Goal: Task Accomplishment & Management: Manage account settings

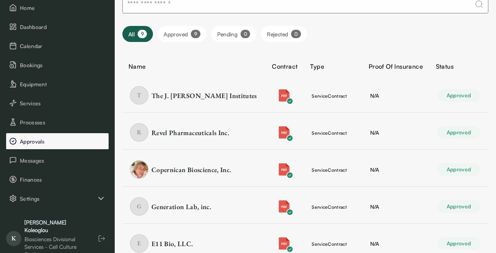
scroll to position [63, 0]
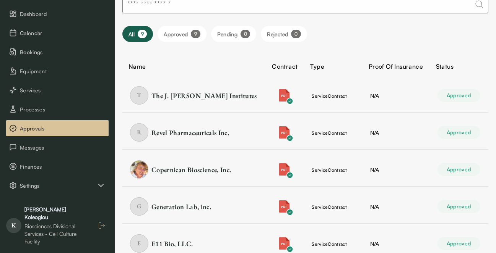
click at [105, 223] on icon "button" at bounding box center [102, 226] width 8 height 8
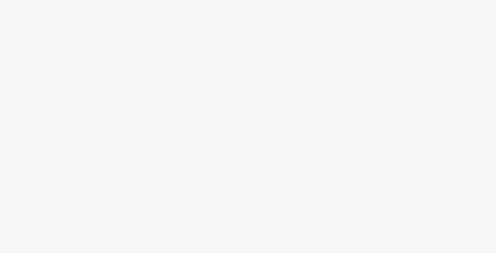
scroll to position [0, 0]
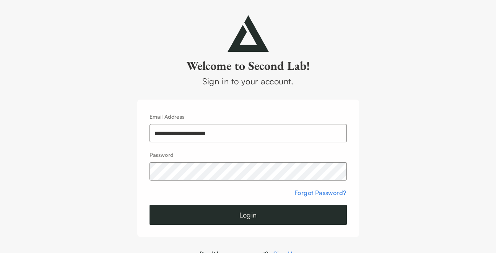
click at [185, 128] on input "**********" at bounding box center [247, 133] width 197 height 18
type input "**********"
click at [256, 218] on button "Login" at bounding box center [247, 215] width 197 height 20
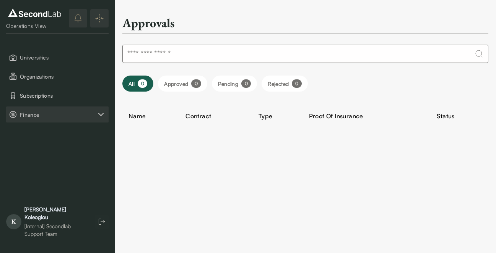
click at [44, 111] on span "Finance" at bounding box center [58, 115] width 76 height 8
click at [44, 128] on button "Payment Requests" at bounding box center [57, 134] width 102 height 16
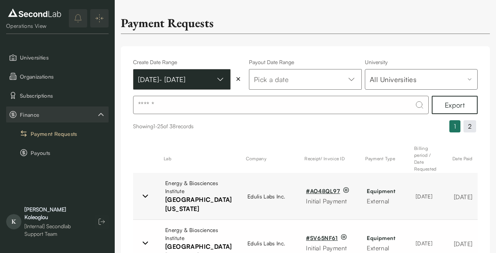
click at [146, 90] on button "[DATE] - [DATE]" at bounding box center [181, 79] width 97 height 21
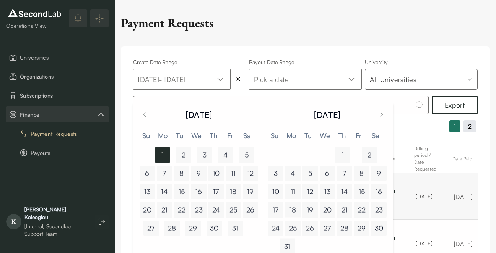
click at [292, 209] on button "18" at bounding box center [292, 210] width 15 height 15
click at [292, 213] on button "18" at bounding box center [292, 210] width 15 height 15
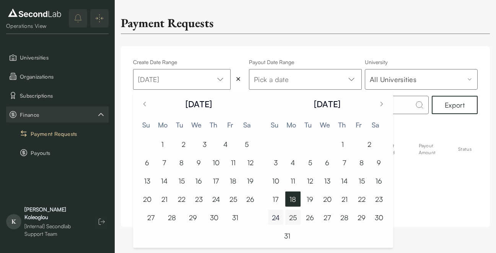
click at [282, 218] on button "24" at bounding box center [275, 217] width 15 height 15
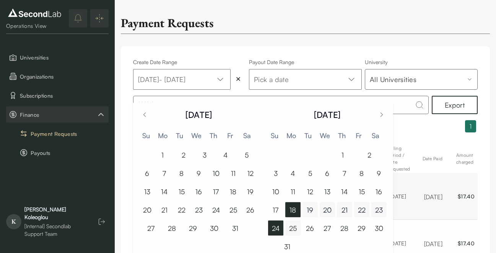
click at [434, 41] on div "Payment Requests Create Date Range [DATE] - [DATE] Payout Date Range Pick a dat…" at bounding box center [305, 206] width 381 height 412
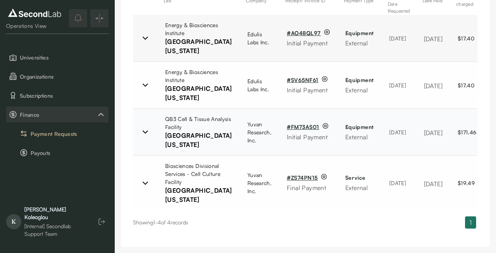
scroll to position [58, 0]
